Goal: Communication & Community: Answer question/provide support

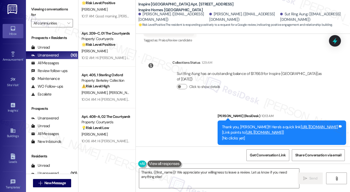
scroll to position [1238, 0]
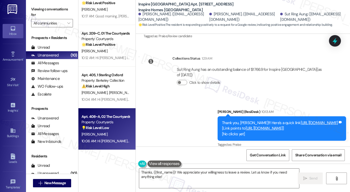
click at [117, 126] on div "💡 Risk Level: Low The resident is providing feedback on the move-in process, wh…" at bounding box center [106, 127] width 48 height 5
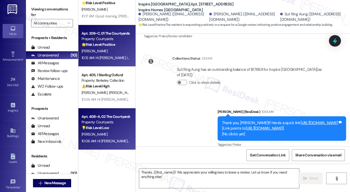
type textarea "Fetching suggested responses. Please feel free to read through the conversation…"
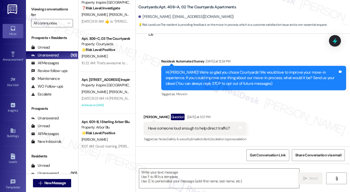
scroll to position [35, 0]
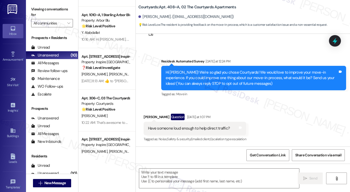
type textarea "Fetching suggested responses. Please feel free to read through the conversation…"
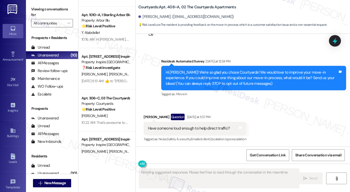
scroll to position [0, 0]
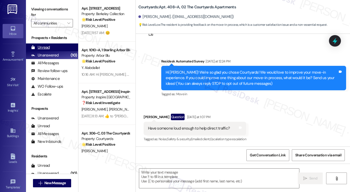
click at [55, 46] on div "Unread (0)" at bounding box center [52, 47] width 52 height 8
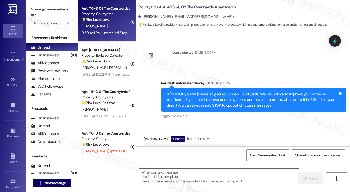
scroll to position [22, 0]
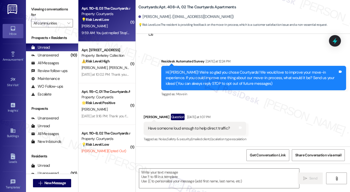
type textarea "Fetching suggested responses. Please feel free to read through the conversation…"
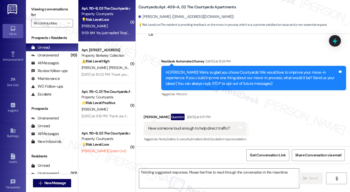
click at [126, 38] on div "Apt. 110~B, 03 The Courtyards Apartments Property: Courtyards 💡 Risk Level: Low…" at bounding box center [106, 21] width 57 height 42
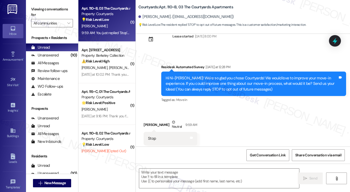
scroll to position [19, 0]
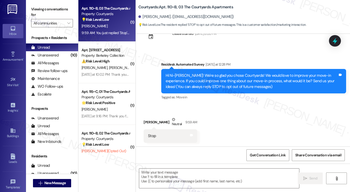
type textarea "Fetching suggested responses. Please feel free to read through the conversation…"
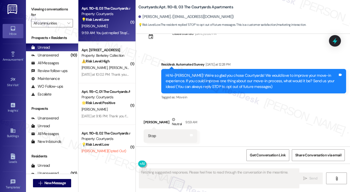
click at [196, 77] on div "Hi Ni-[PERSON_NAME]! We're so glad you chose Courtyards! We would love to impro…" at bounding box center [252, 81] width 172 height 17
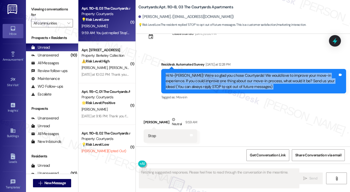
click at [196, 77] on div "Hi Ni-[PERSON_NAME]! We're so glad you chose Courtyards! We would love to impro…" at bounding box center [252, 81] width 172 height 17
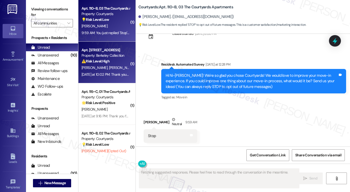
click at [100, 62] on strong "⚠️ Risk Level: High" at bounding box center [96, 61] width 28 height 5
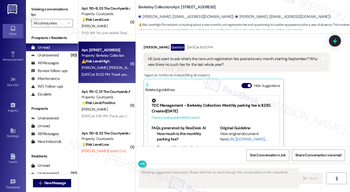
scroll to position [359, 0]
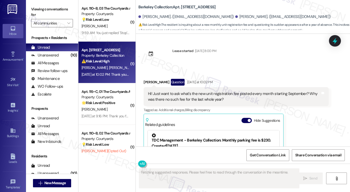
click at [159, 91] on div "Hi! Just want to ask what's the new unit registration fee posted every month st…" at bounding box center [234, 96] width 172 height 11
click at [177, 91] on div "Hi! Just want to ask what's the new unit registration fee posted every month st…" at bounding box center [234, 96] width 172 height 11
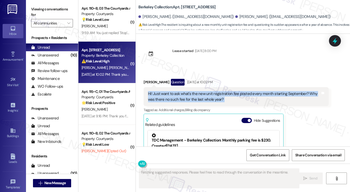
click at [177, 91] on div "Hi! Just want to ask what's the new unit registration fee posted every month st…" at bounding box center [234, 96] width 172 height 11
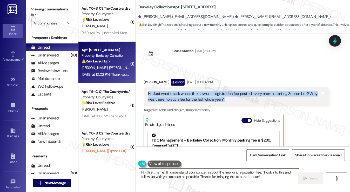
click at [167, 91] on div "Hi! Just want to ask what's the new unit registration fee posted every month st…" at bounding box center [234, 96] width 172 height 11
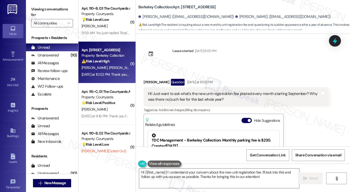
click at [167, 91] on div "Hi! Just want to ask what's the new unit registration fee posted every month st…" at bounding box center [234, 96] width 172 height 11
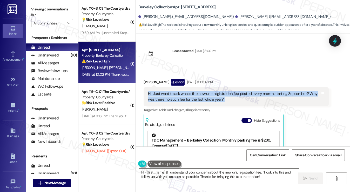
click at [167, 91] on div "Hi! Just want to ask what's the new unit registration fee posted every month st…" at bounding box center [234, 96] width 172 height 11
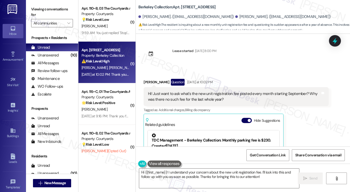
click at [174, 79] on div "Question" at bounding box center [178, 82] width 14 height 6
click at [171, 79] on div "Question" at bounding box center [178, 82] width 14 height 6
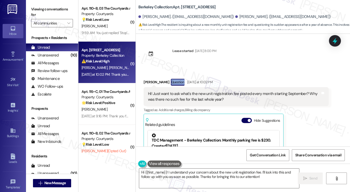
click at [171, 79] on div "Question" at bounding box center [178, 82] width 14 height 6
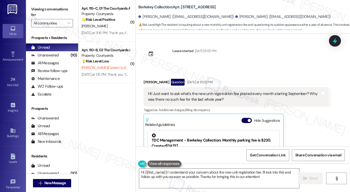
click at [176, 91] on div "Hi! Just want to ask what's the new unit registration fee posted every month st…" at bounding box center [234, 96] width 172 height 11
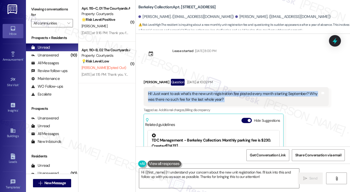
click at [176, 91] on div "Hi! Just want to ask what's the new unit registration fee posted every month st…" at bounding box center [234, 96] width 172 height 11
click at [213, 91] on div "Hi! Just want to ask what's the new unit registration fee posted every month st…" at bounding box center [234, 96] width 172 height 11
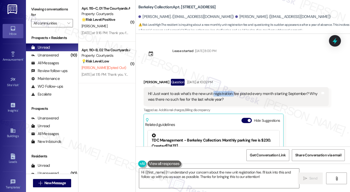
click at [213, 91] on div "Hi! Just want to ask what's the new unit registration fee posted every month st…" at bounding box center [234, 96] width 172 height 11
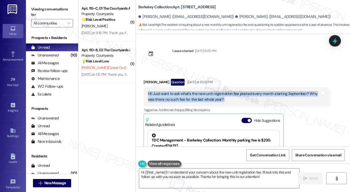
click at [213, 91] on div "Hi! Just want to ask what's the new unit registration fee posted every month st…" at bounding box center [234, 96] width 172 height 11
click at [237, 91] on div "Hi! Just want to ask what's the new unit registration fee posted every month st…" at bounding box center [234, 96] width 172 height 11
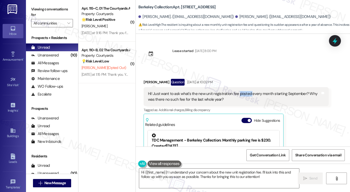
click at [237, 91] on div "Hi! Just want to ask what's the new unit registration fee posted every month st…" at bounding box center [234, 96] width 172 height 11
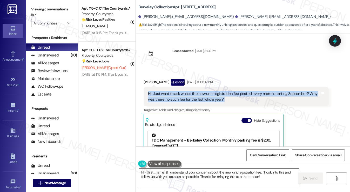
click at [237, 91] on div "Hi! Just want to ask what's the new unit registration fee posted every month st…" at bounding box center [234, 96] width 172 height 11
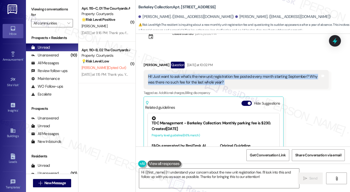
scroll to position [385, 0]
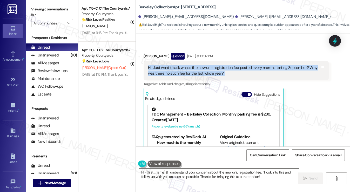
click at [223, 65] on div "Hi! Just want to ask what's the new unit registration fee posted every month st…" at bounding box center [234, 70] width 172 height 11
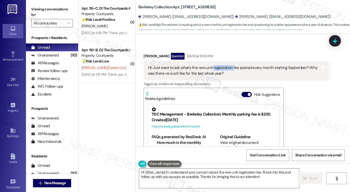
click at [223, 65] on div "Hi! Just want to ask what's the new unit registration fee posted every month st…" at bounding box center [234, 70] width 172 height 11
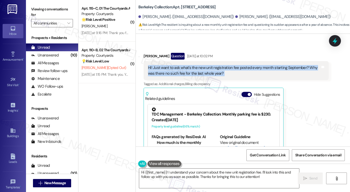
click at [223, 65] on div "Hi! Just want to ask what's the new unit registration fee posted every month st…" at bounding box center [234, 70] width 172 height 11
click at [193, 65] on div "Hi! Just want to ask what's the new unit registration fee posted every month st…" at bounding box center [234, 70] width 172 height 11
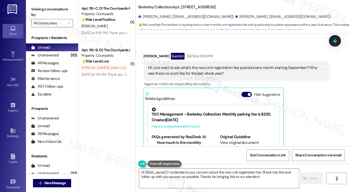
click at [193, 65] on div "Hi! Just want to ask what's the new unit registration fee posted every month st…" at bounding box center [234, 70] width 172 height 11
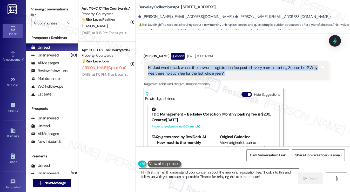
click at [193, 65] on div "Hi! Just want to ask what's the new unit registration fee posted every month st…" at bounding box center [234, 70] width 172 height 11
click at [168, 65] on div "Hi! Just want to ask what's the new unit registration fee posted every month st…" at bounding box center [234, 70] width 172 height 11
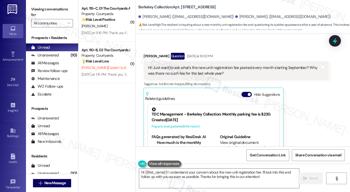
click at [168, 65] on div "Hi! Just want to ask what's the new unit registration fee posted every month st…" at bounding box center [234, 70] width 172 height 11
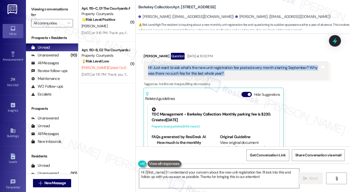
click at [168, 65] on div "Hi! Just want to ask what's the new unit registration fee posted every month st…" at bounding box center [234, 70] width 172 height 11
click at [183, 65] on div "Hi! Just want to ask what's the new unit registration fee posted every month st…" at bounding box center [234, 70] width 172 height 11
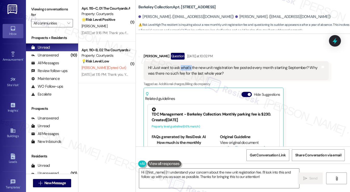
click at [183, 65] on div "Hi! Just want to ask what's the new unit registration fee posted every month st…" at bounding box center [234, 70] width 172 height 11
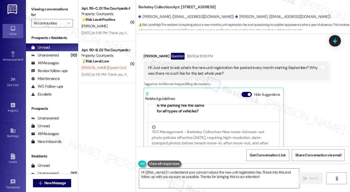
scroll to position [78, 0]
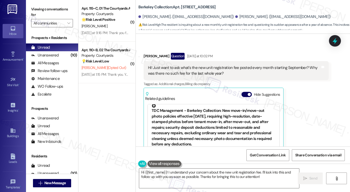
click at [242, 110] on div "TDC Management - Berkeley Collection: New move-in/move-out photo policies effec…" at bounding box center [214, 125] width 124 height 43
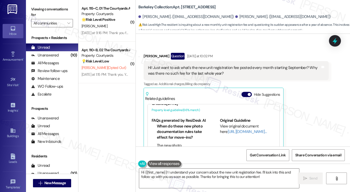
click at [235, 123] on div "Original Guideline View original document here [URL][DOMAIN_NAME]…" at bounding box center [248, 137] width 56 height 38
click at [231, 129] on link "[URL][DOMAIN_NAME]…" at bounding box center [247, 131] width 39 height 5
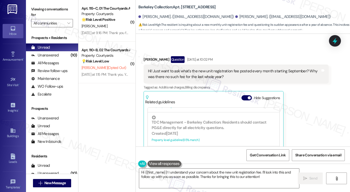
scroll to position [333, 0]
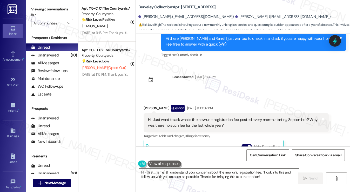
click at [209, 117] on div "Hi! Just want to ask what's the new unit registration fee posted every month st…" at bounding box center [234, 122] width 172 height 11
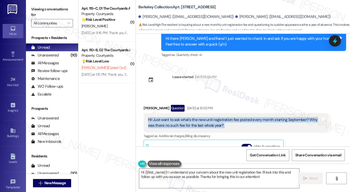
click at [209, 117] on div "Hi! Just want to ask what's the new unit registration fee posted every month st…" at bounding box center [234, 122] width 172 height 11
click at [211, 175] on textarea "Hi {{first_name}}! I understand your concern about the new unit registration fe…" at bounding box center [219, 177] width 160 height 19
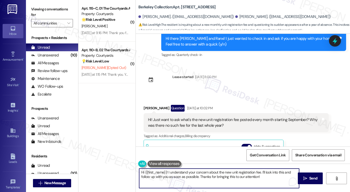
click at [211, 175] on textarea "Hi {{first_name}}! I understand your concern about the new unit registration fe…" at bounding box center [219, 177] width 160 height 19
click at [202, 175] on textarea "Hi {{first_name}}! I understand your concern about the new unit registration fe…" at bounding box center [219, 177] width 160 height 19
click at [143, 101] on div "Received via SMS [PERSON_NAME] Question [DATE] at 10:02 PM Hi! Just want to ask…" at bounding box center [236, 168] width 193 height 135
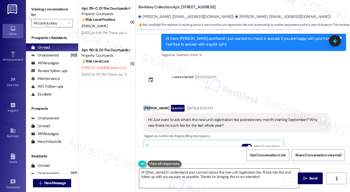
copy div "Moe"
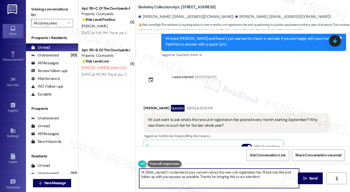
drag, startPoint x: 145, startPoint y: 172, endPoint x: 167, endPoint y: 171, distance: 21.6
click at [167, 171] on textarea "Hi {{first_name}}! I understand your concern about the new unit registration fe…" at bounding box center [219, 177] width 160 height 19
paste textarea "Moe"
click at [225, 117] on div "Hi! Just want to ask what's the new unit registration fee posted every month st…" at bounding box center [234, 122] width 172 height 11
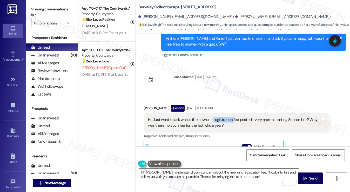
click at [225, 117] on div "Hi! Just want to ask what's the new unit registration fee posted every month st…" at bounding box center [234, 122] width 172 height 11
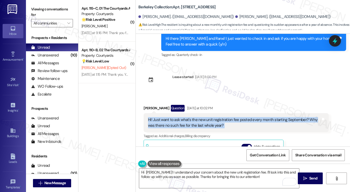
click at [225, 117] on div "Hi! Just want to ask what's the new unit registration fee posted every month st…" at bounding box center [234, 122] width 172 height 11
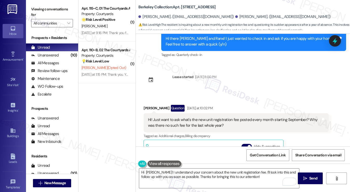
click at [40, 11] on label "Viewing conversations for" at bounding box center [52, 12] width 42 height 14
click at [34, 9] on label "Viewing conversations for" at bounding box center [52, 12] width 42 height 14
click at [149, 8] on b "Berkeley Collection: Apt. [STREET_ADDRESS]" at bounding box center [176, 6] width 77 height 5
copy b "Berkeley"
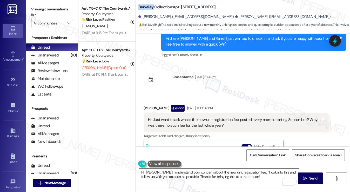
click at [44, 9] on label "Viewing conversations for" at bounding box center [52, 12] width 42 height 14
click at [220, 174] on textarea "Hi [PERSON_NAME]! I understand your concern about the new unit registration fee…" at bounding box center [219, 177] width 160 height 19
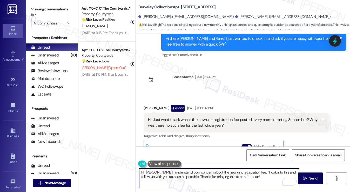
click at [221, 174] on textarea "Hi [PERSON_NAME]! I understand your concern about the new unit registration fee…" at bounding box center [219, 177] width 160 height 19
click at [259, 176] on textarea "Hi [PERSON_NAME]! I understand your concern about the new unit registration fee…" at bounding box center [219, 177] width 160 height 19
drag, startPoint x: 262, startPoint y: 171, endPoint x: 269, endPoint y: 173, distance: 7.8
click at [269, 173] on textarea "Hi [PERSON_NAME]! I understand your concern about the new unit registration fee…" at bounding box center [219, 177] width 160 height 19
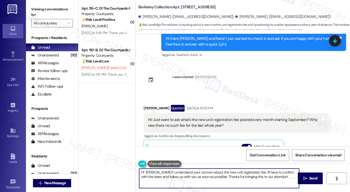
click at [193, 176] on textarea "Hi [PERSON_NAME]! I understand your concern about the new unit registration fee…" at bounding box center [219, 177] width 160 height 19
drag, startPoint x: 279, startPoint y: 175, endPoint x: 218, endPoint y: 177, distance: 61.3
click at [218, 177] on textarea "Hi [PERSON_NAME]! I understand your concern about the new unit registration fee…" at bounding box center [219, 177] width 160 height 19
type textarea "Hi [PERSON_NAME]! I understand your concern about the new unit registration fee…"
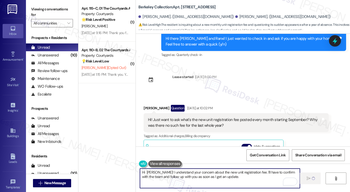
click at [217, 117] on div "Hi! Just want to ask what's the new unit registration fee posted every month st…" at bounding box center [234, 122] width 172 height 11
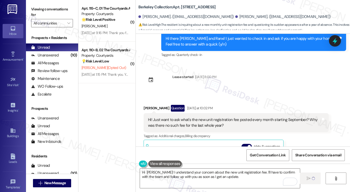
click at [217, 117] on div "Hi! Just want to ask what's the new unit registration fee posted every month st…" at bounding box center [234, 122] width 172 height 11
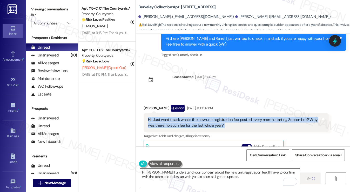
click at [217, 117] on div "Hi! Just want to ask what's the new unit registration fee posted every month st…" at bounding box center [234, 122] width 172 height 11
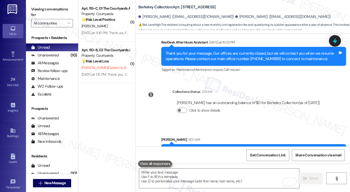
scroll to position [550, 0]
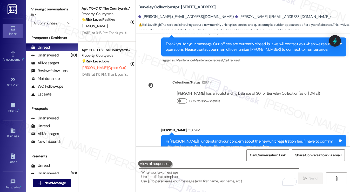
click at [220, 138] on div "Hi [PERSON_NAME]! I understand your concern about the new unit registration fee…" at bounding box center [252, 143] width 172 height 11
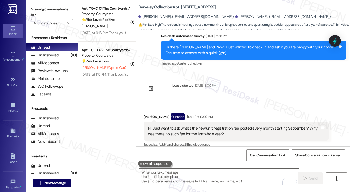
scroll to position [316, 0]
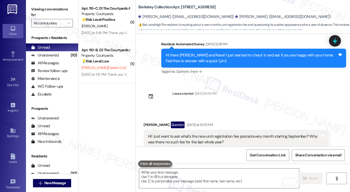
click at [198, 133] on div "Hi! Just want to ask what's the new unit registration fee posted every month st…" at bounding box center [234, 138] width 172 height 11
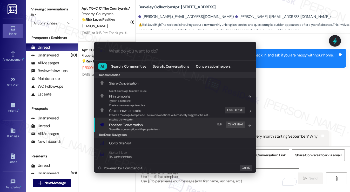
click at [184, 126] on div "Escalate Conversation Escalate Conversation Share this conversation with proper…" at bounding box center [176, 124] width 152 height 14
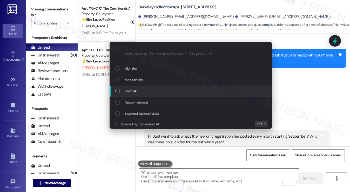
click at [145, 92] on div "Low risk" at bounding box center [191, 91] width 152 height 6
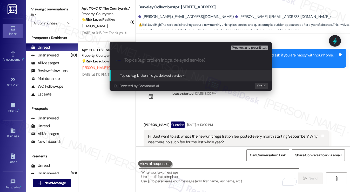
click at [319, 84] on div "Escalate Conversation Low risk Topics (e.g. broken fridge, delayed service) Any…" at bounding box center [175, 96] width 350 height 192
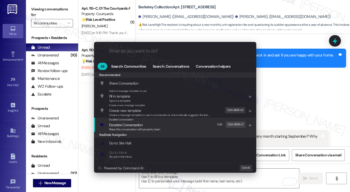
click at [151, 129] on span "Share this conversation with property team" at bounding box center [134, 129] width 51 height 4
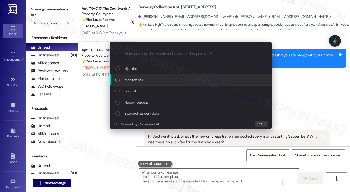
click at [142, 83] on div "Medium risk" at bounding box center [191, 79] width 162 height 11
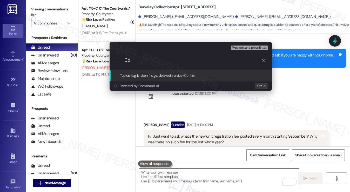
type input "C"
type input "Unit registration fee inquiry"
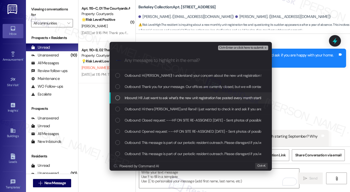
click at [149, 99] on span "Inbound: Hi! Just want to ask what's the new unit registration fee posted every…" at bounding box center [244, 98] width 238 height 6
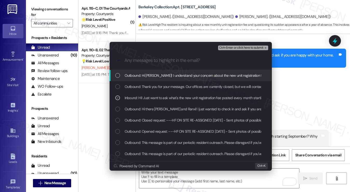
click at [233, 47] on span "Ctrl+Enter or click here to submit" at bounding box center [241, 48] width 44 height 4
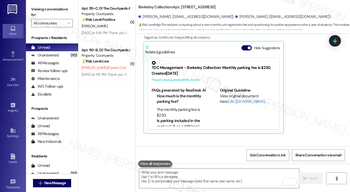
scroll to position [411, 0]
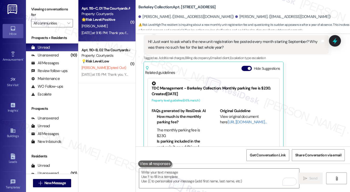
click at [118, 18] on div "🌟 Risk Level: Positive The resident is providing positive feedback about the mo…" at bounding box center [106, 19] width 48 height 5
type textarea "Fetching suggested responses. Please feel free to read through the conversation…"
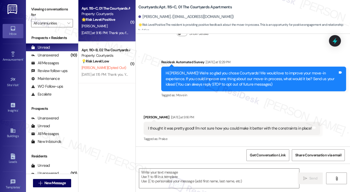
type textarea "Fetching suggested responses. Please feel free to read through the conversation…"
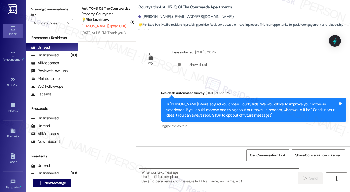
scroll to position [0, 0]
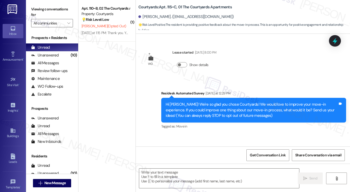
click at [196, 105] on div "Hi [PERSON_NAME]! We're so glad you chose Courtyards! We would love to improve …" at bounding box center [252, 110] width 172 height 17
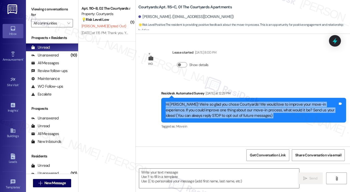
click at [196, 105] on div "Hi [PERSON_NAME]! We're so glad you chose Courtyards! We would love to improve …" at bounding box center [252, 110] width 172 height 17
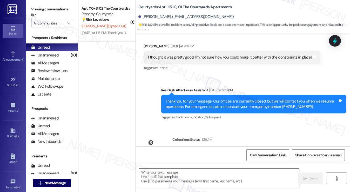
scroll to position [77, 0]
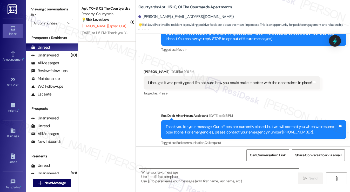
click at [188, 79] on div "I thought it was pretty good! I'm not sure how you could make it better with th…" at bounding box center [232, 82] width 177 height 13
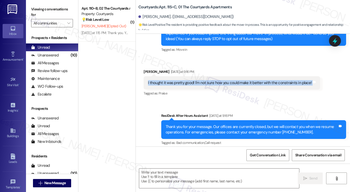
click at [188, 79] on div "I thought it was pretty good! I'm not sure how you could make it better with th…" at bounding box center [232, 82] width 177 height 13
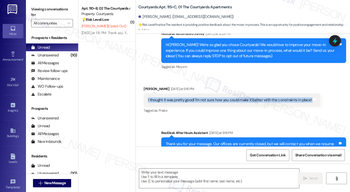
scroll to position [51, 0]
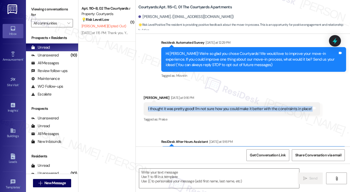
click at [209, 112] on div "I thought it was pretty good! I'm not sure how you could make it better with th…" at bounding box center [232, 108] width 177 height 13
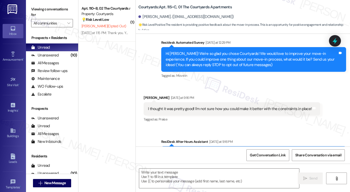
click at [213, 109] on div "I thought it was pretty good! I'm not sure how you could make it better with th…" at bounding box center [230, 108] width 164 height 5
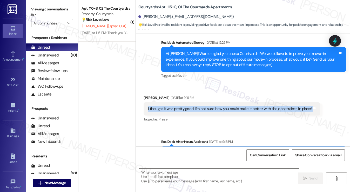
click at [213, 109] on div "I thought it was pretty good! I'm not sure how you could make it better with th…" at bounding box center [230, 108] width 164 height 5
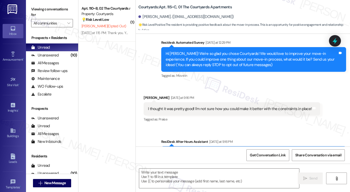
click at [228, 59] on div "Hi [PERSON_NAME]! We're so glad you chose Courtyards! We would love to improve …" at bounding box center [252, 59] width 172 height 17
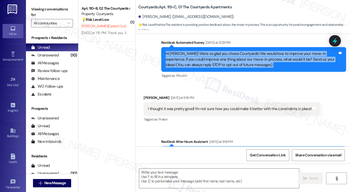
click at [228, 59] on div "Hi [PERSON_NAME]! We're so glad you chose Courtyards! We would love to improve …" at bounding box center [252, 59] width 172 height 17
copy div "Hi [PERSON_NAME]! We're so glad you chose Courtyards! We would love to improve …"
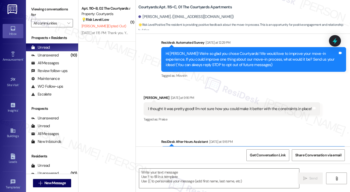
drag, startPoint x: 30, startPoint y: 7, endPoint x: 49, endPoint y: 6, distance: 19.5
click at [30, 7] on div "Viewing conversations for All communities " at bounding box center [52, 16] width 52 height 32
